Goal: Task Accomplishment & Management: Complete application form

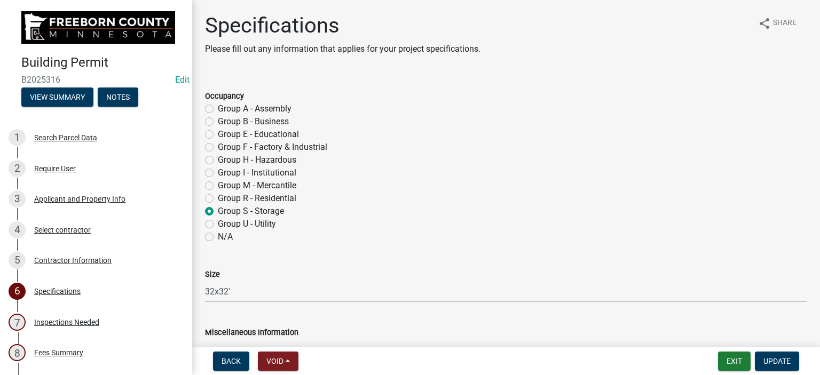
select select "cf5e982a-8fde-449d-bcd8-be8cdfb99374"
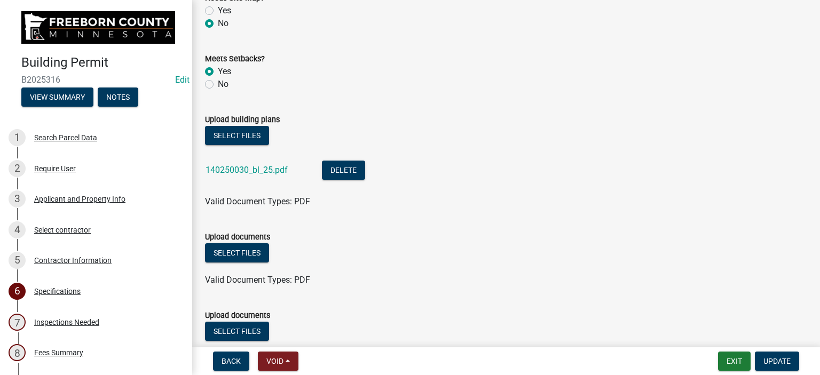
scroll to position [1281, 0]
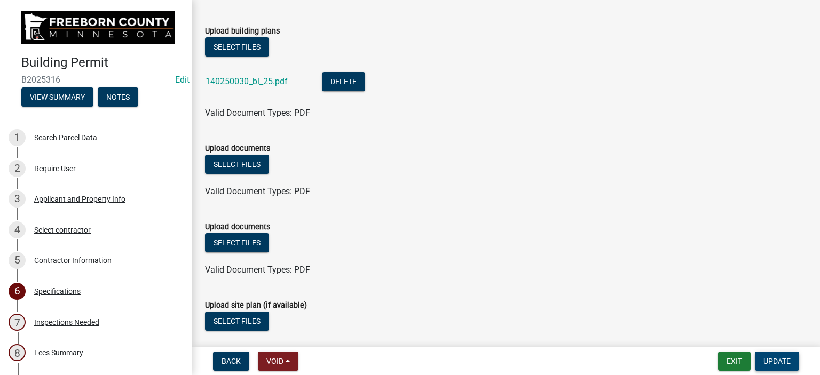
click at [764, 362] on span "Update" at bounding box center [776, 361] width 27 height 9
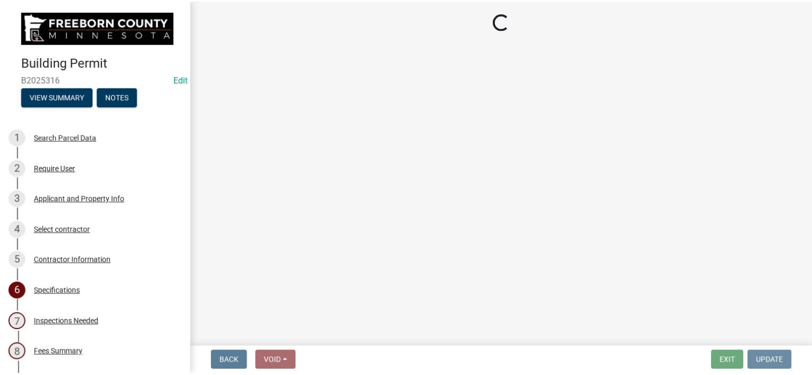
scroll to position [0, 0]
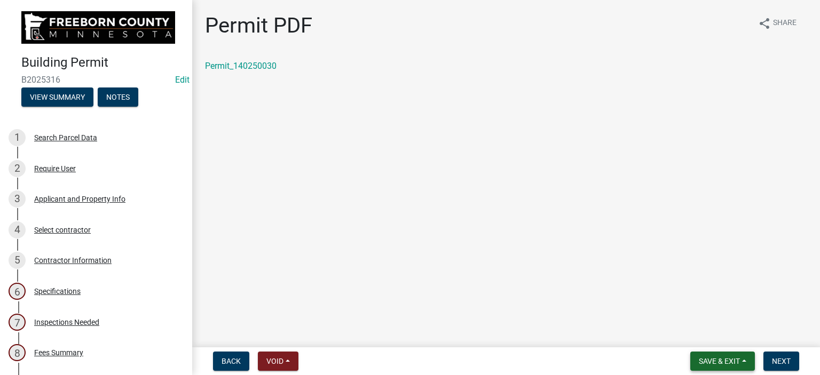
click at [727, 362] on span "Save & Exit" at bounding box center [718, 361] width 41 height 9
click at [713, 336] on button "Save & Exit" at bounding box center [711, 334] width 85 height 26
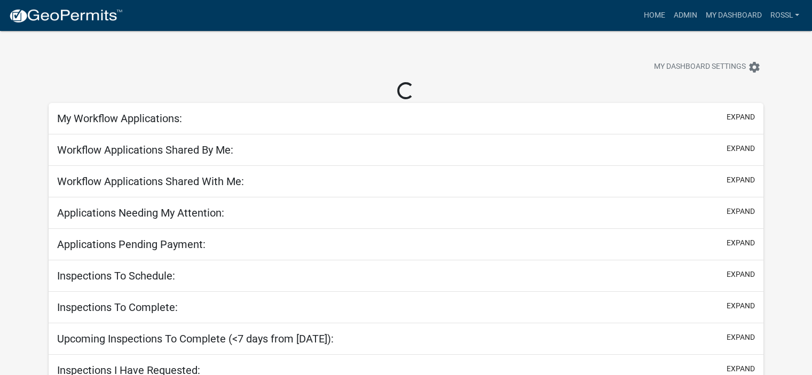
select select "2: 50"
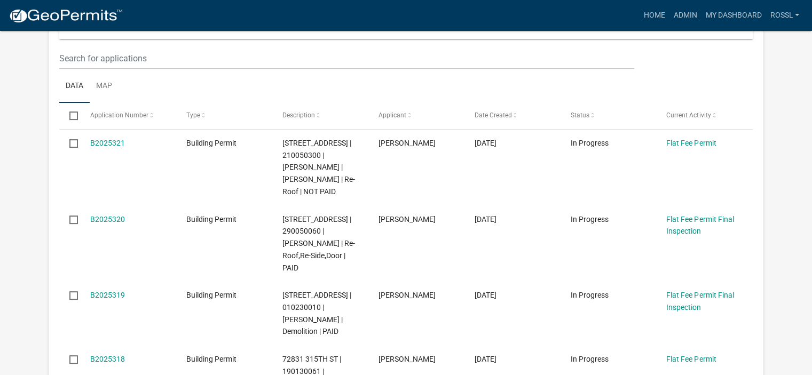
scroll to position [107, 0]
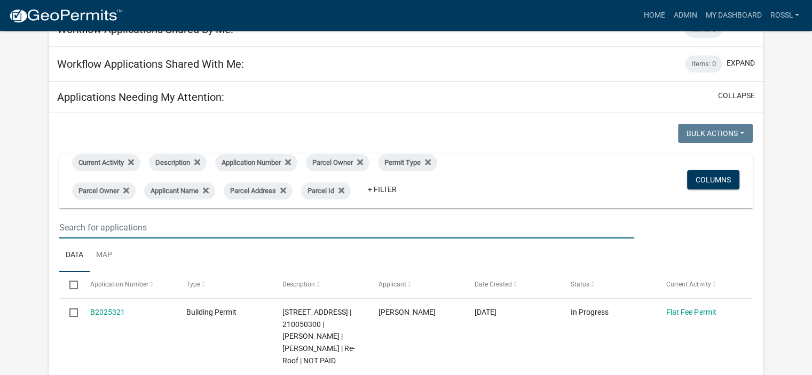
click at [113, 229] on input "text" at bounding box center [346, 228] width 575 height 22
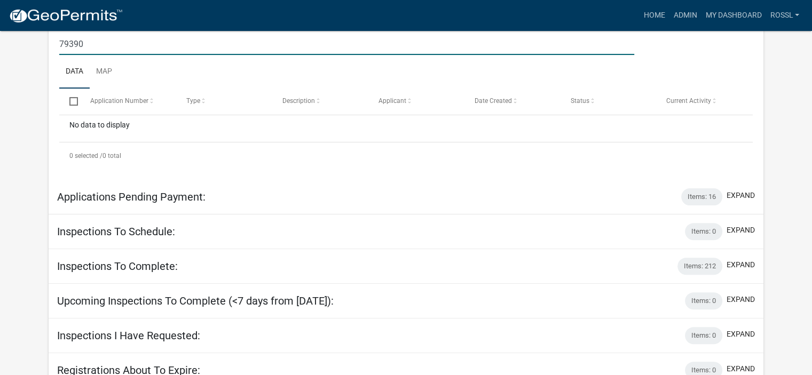
scroll to position [336, 0]
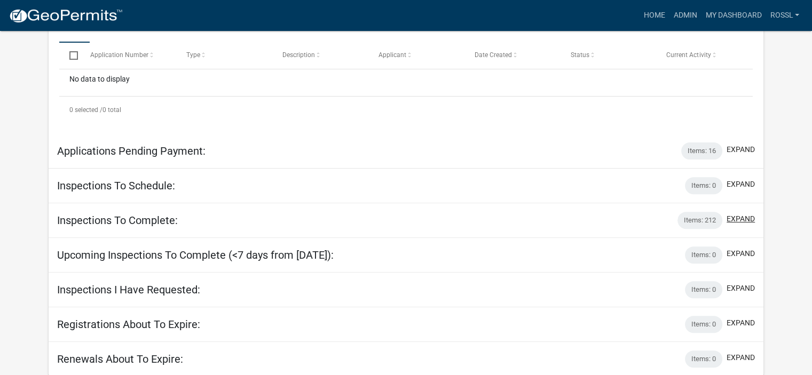
type input "79390"
click at [732, 219] on button "expand" at bounding box center [740, 218] width 28 height 11
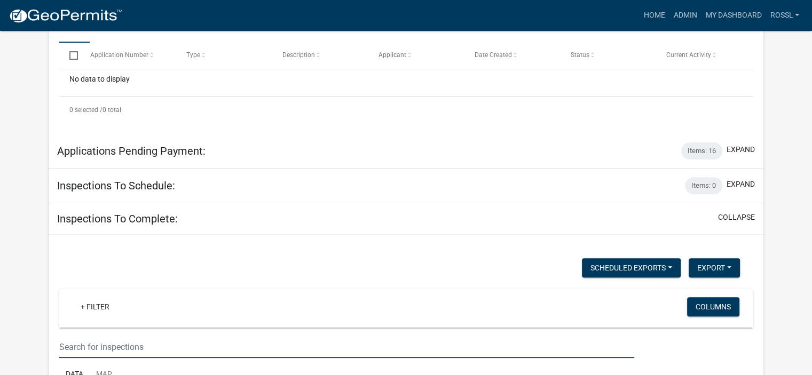
click at [94, 339] on input "text" at bounding box center [346, 347] width 575 height 22
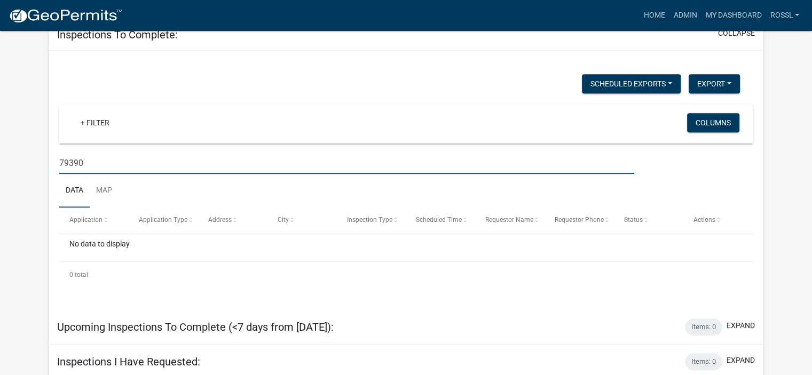
scroll to position [592, 0]
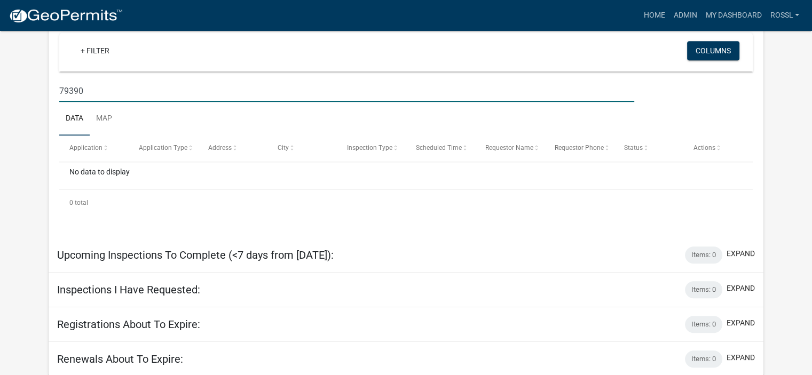
type input "79390"
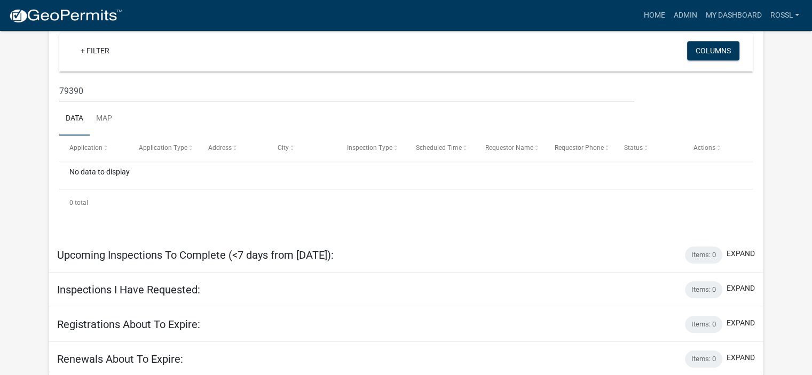
click at [164, 110] on ul "Data Map" at bounding box center [405, 119] width 693 height 34
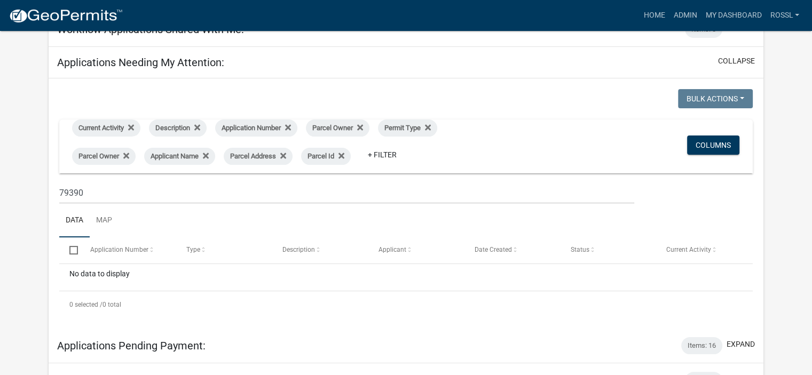
scroll to position [5, 0]
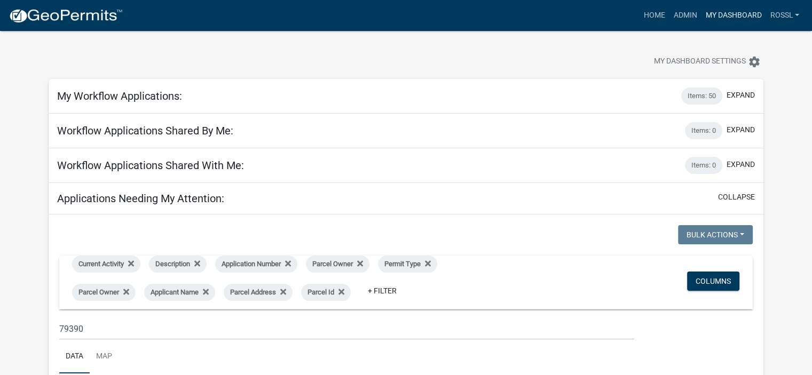
click at [717, 12] on link "My Dashboard" at bounding box center [733, 15] width 65 height 20
click at [717, 13] on link "My Dashboard" at bounding box center [733, 15] width 65 height 20
click at [685, 15] on link "Admin" at bounding box center [685, 15] width 32 height 20
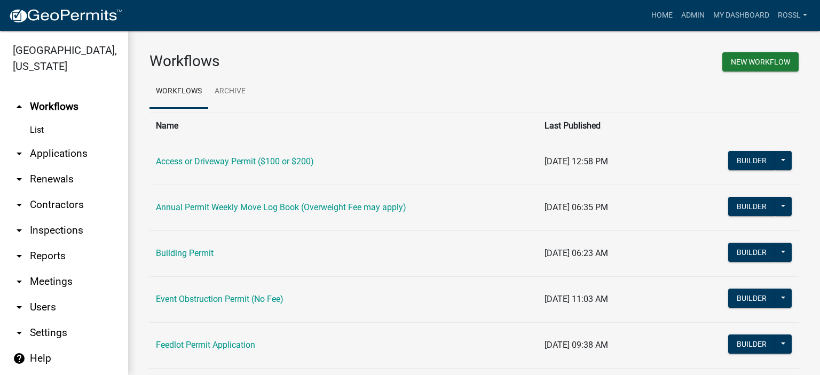
click at [203, 255] on link "Building Permit" at bounding box center [185, 253] width 58 height 10
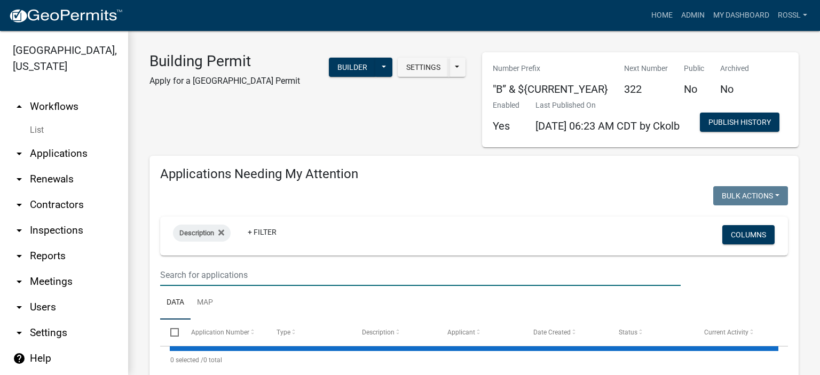
select select "2: 50"
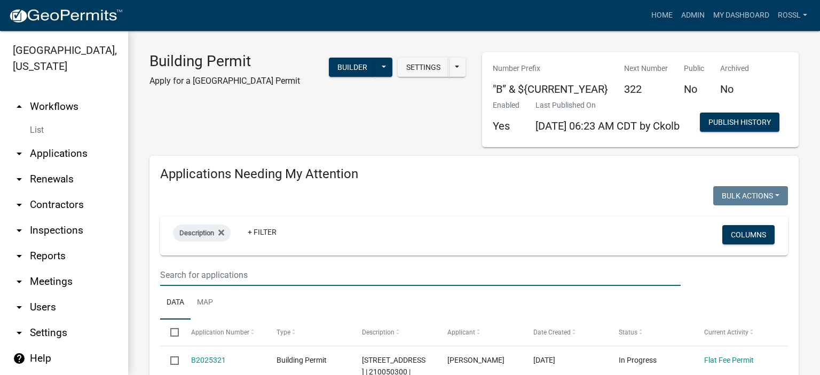
click at [227, 286] on input "text" at bounding box center [420, 275] width 520 height 22
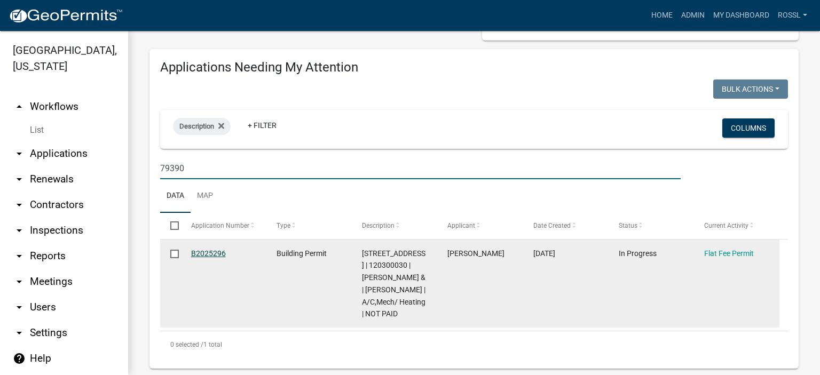
type input "79390"
click at [216, 258] on link "B2025296" at bounding box center [208, 253] width 35 height 9
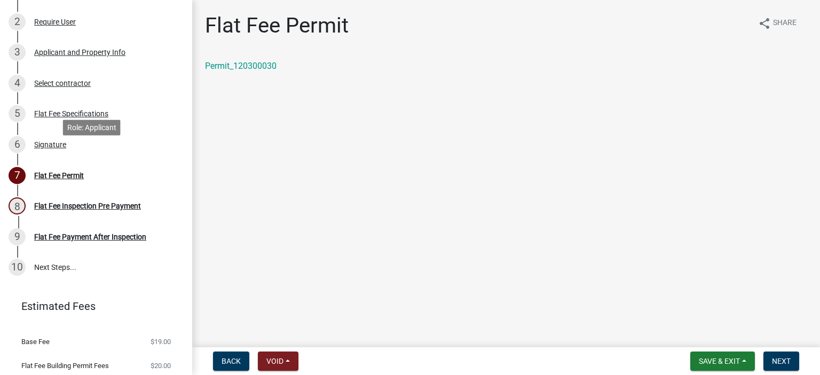
scroll to position [200, 0]
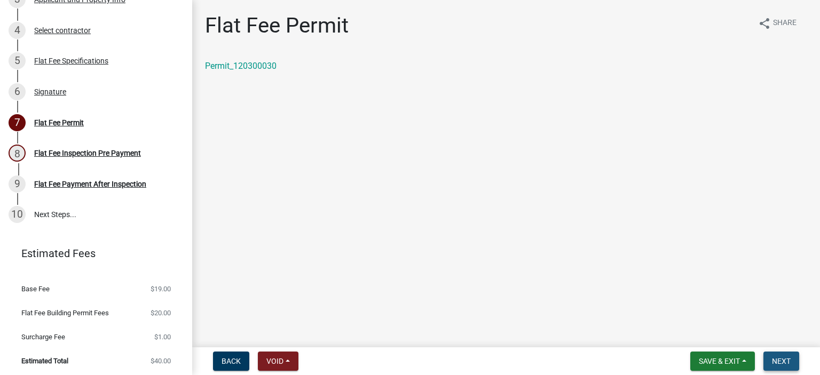
click at [774, 357] on span "Next" at bounding box center [781, 361] width 19 height 9
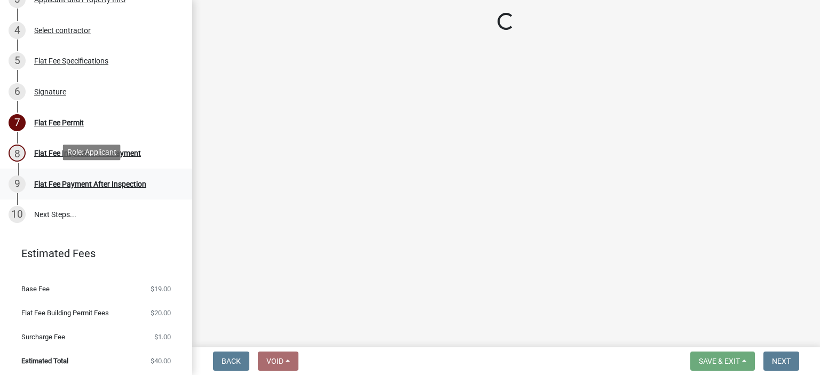
click at [128, 182] on div "Flat Fee Payment After Inspection" at bounding box center [90, 183] width 112 height 7
click at [45, 122] on div "Flat Fee Permit" at bounding box center [59, 122] width 50 height 7
select select "3613e5d6-c0da-40a7-83d4-d5638b2e6124"
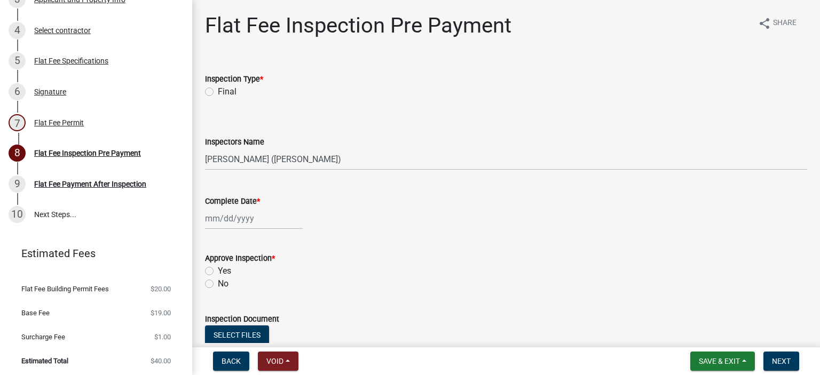
scroll to position [198, 0]
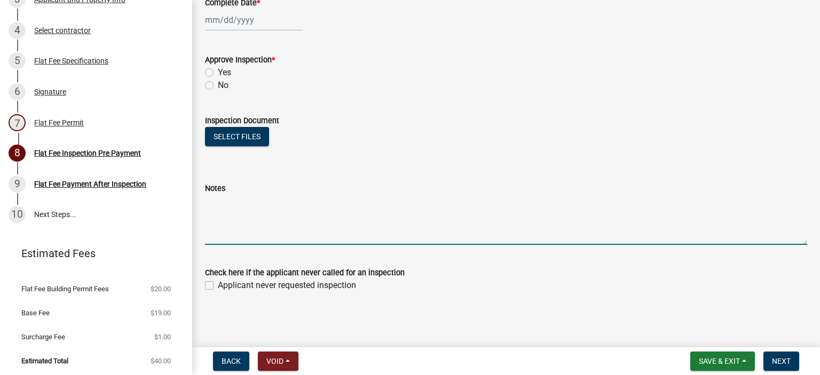
click at [233, 230] on textarea "Notes" at bounding box center [506, 220] width 602 height 50
click at [271, 231] on textarea "Notes" at bounding box center [506, 220] width 602 height 50
click at [292, 228] on textarea "[DATE]" at bounding box center [506, 220] width 602 height 50
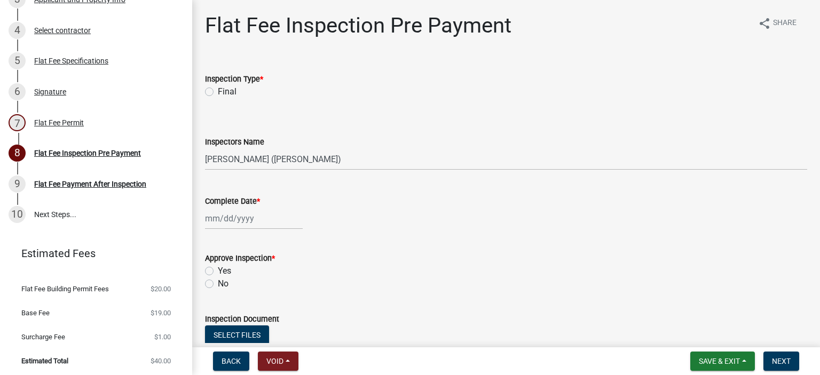
type textarea "[DATE]"
click at [274, 221] on div at bounding box center [254, 219] width 98 height 22
select select "9"
select select "2025"
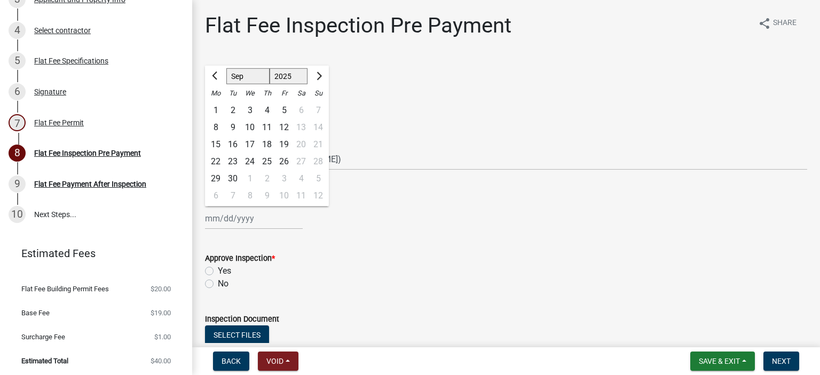
click at [359, 317] on div "Inspection Document" at bounding box center [506, 319] width 602 height 13
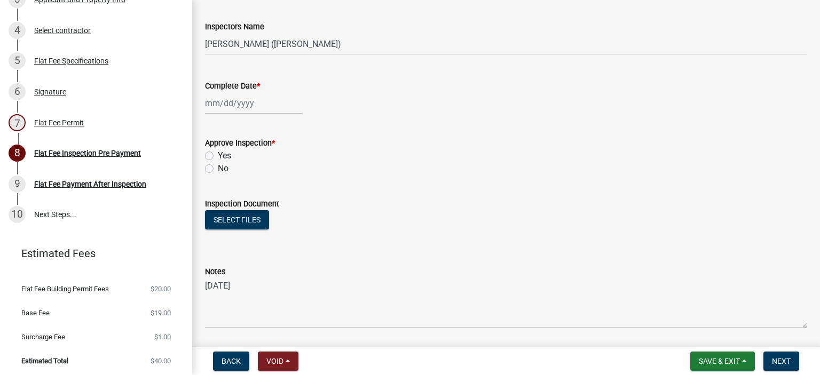
scroll to position [198, 0]
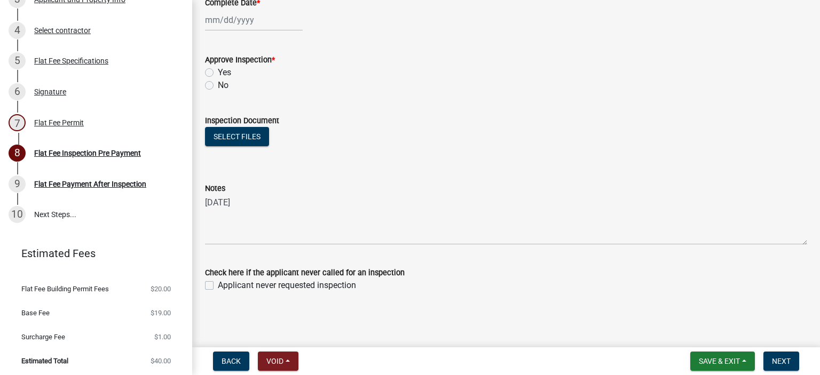
click at [204, 202] on div "Notes [DATE]" at bounding box center [506, 206] width 618 height 78
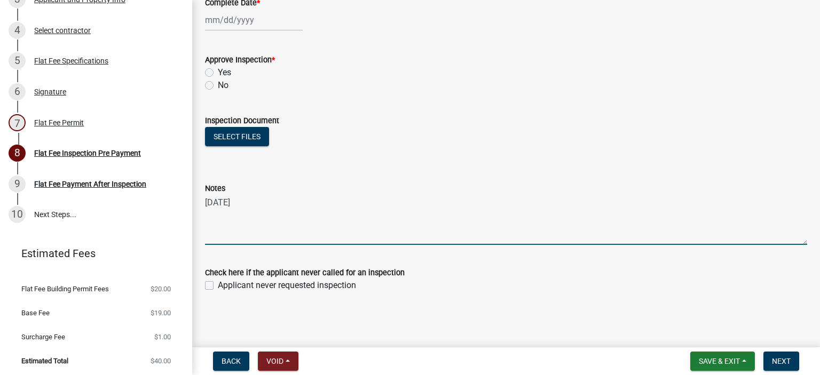
click at [205, 200] on textarea "[DATE]" at bounding box center [506, 220] width 602 height 50
type textarea "[DATE] & [DATE]"
drag, startPoint x: 704, startPoint y: 356, endPoint x: 703, endPoint y: 361, distance: 5.4
click at [703, 361] on span "Save & Exit" at bounding box center [718, 361] width 41 height 9
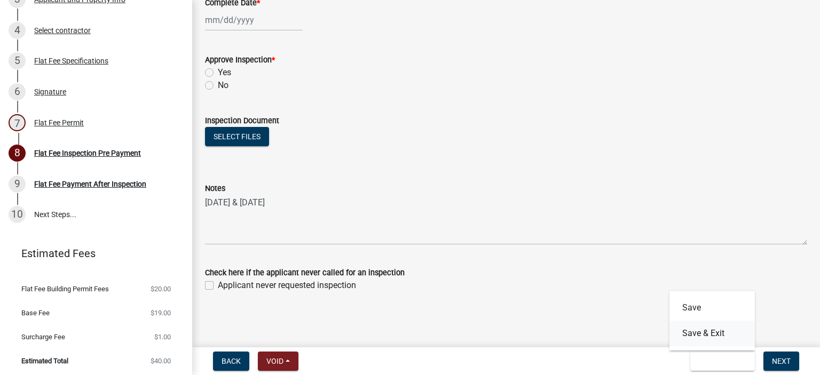
click at [700, 334] on button "Save & Exit" at bounding box center [711, 334] width 85 height 26
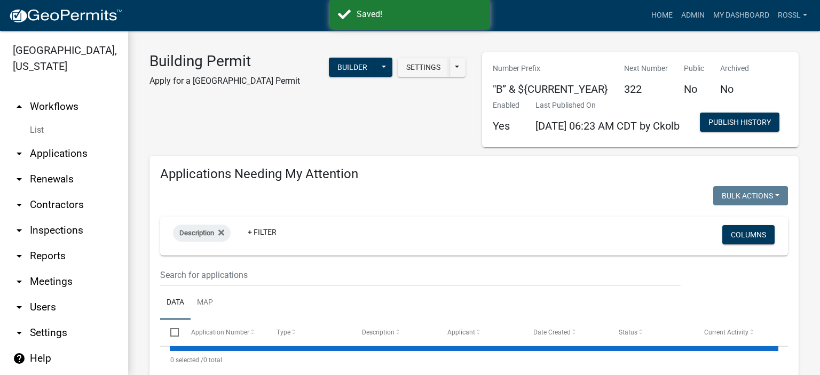
select select "2: 50"
